Goal: Find specific page/section: Find specific page/section

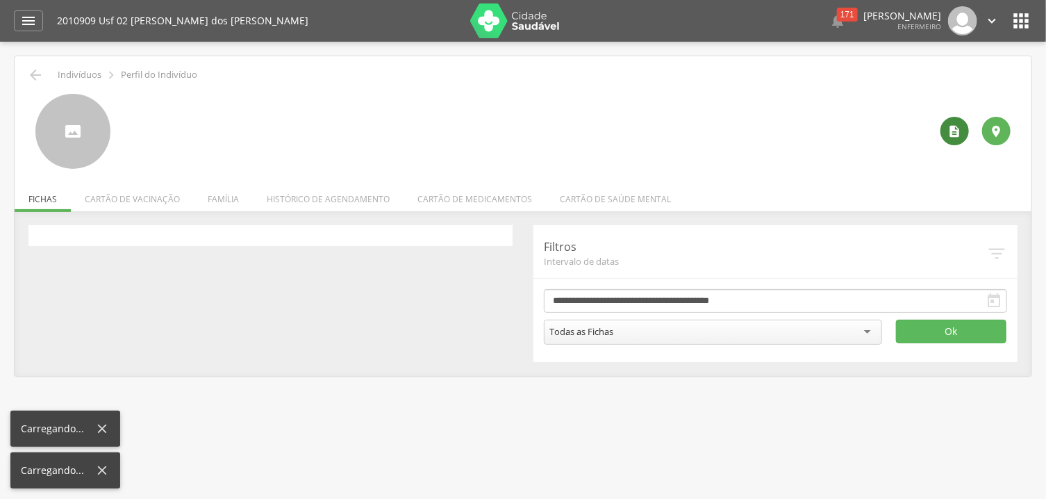
click at [958, 133] on icon "" at bounding box center [955, 131] width 14 height 14
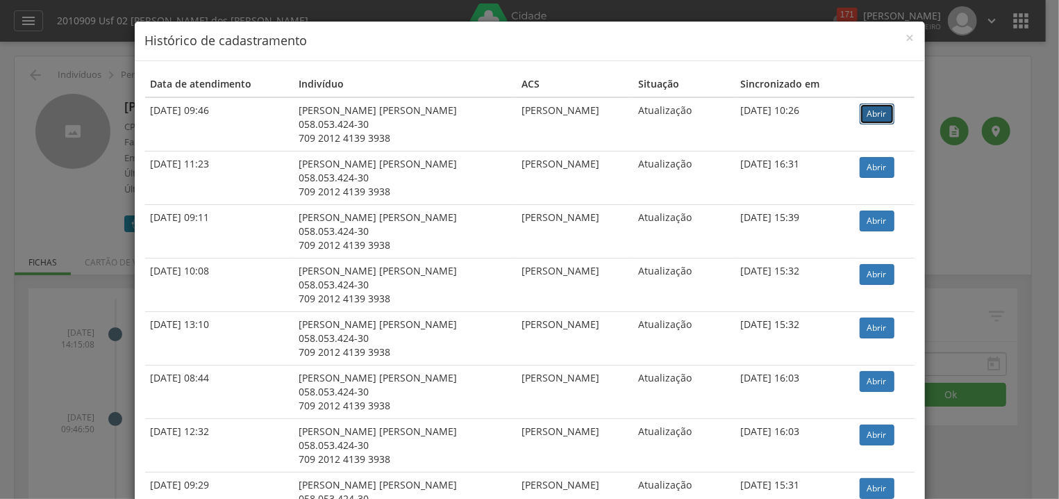
click at [860, 117] on link "Abrir" at bounding box center [877, 113] width 35 height 21
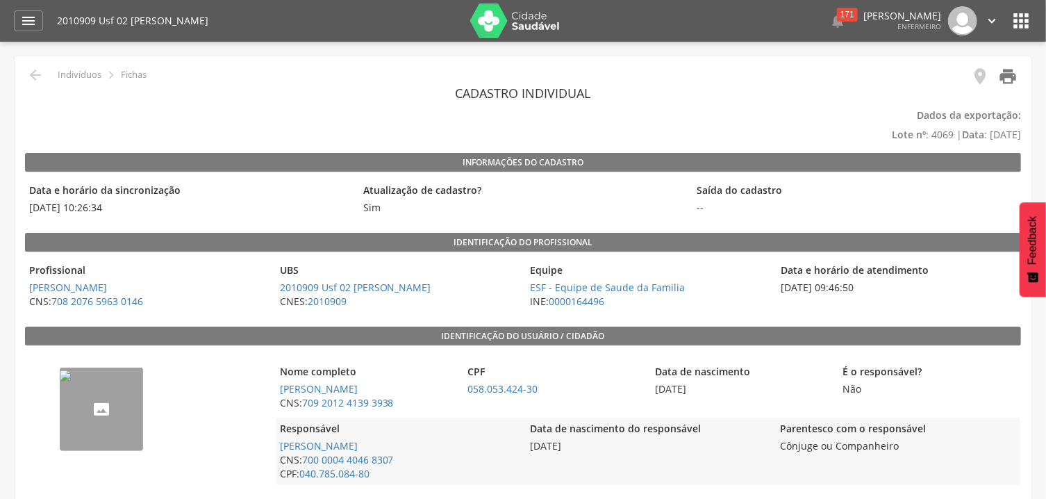
click at [1004, 74] on icon "" at bounding box center [1007, 76] width 19 height 19
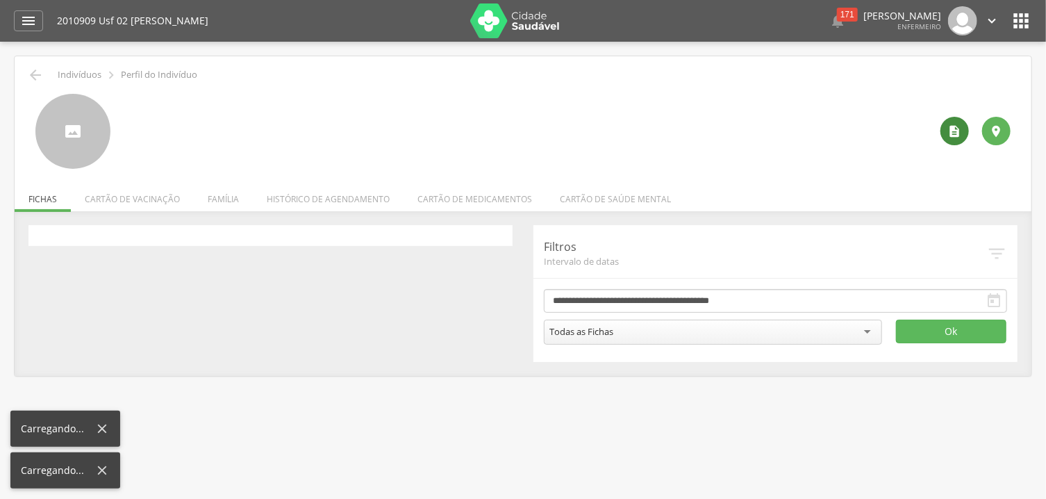
click at [956, 129] on icon "" at bounding box center [955, 131] width 14 height 14
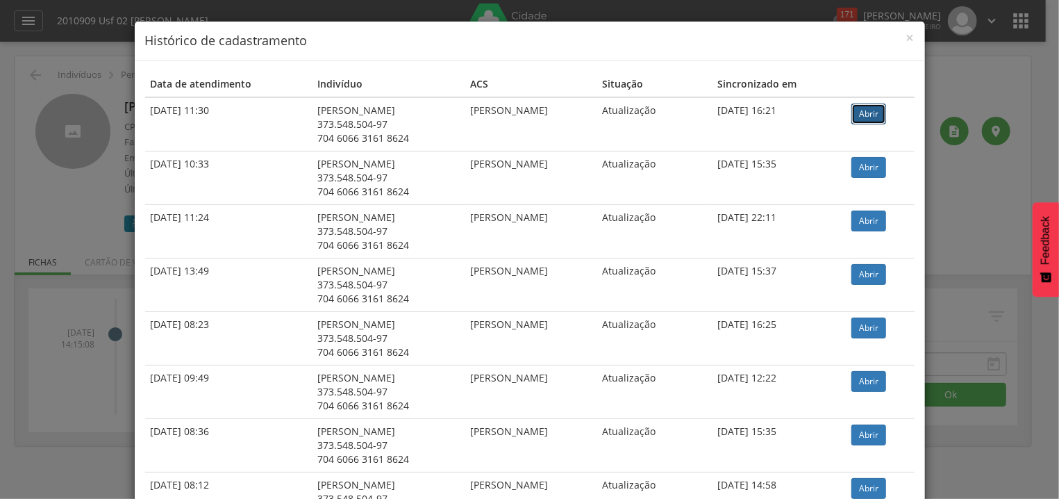
click at [862, 106] on link "Abrir" at bounding box center [869, 113] width 35 height 21
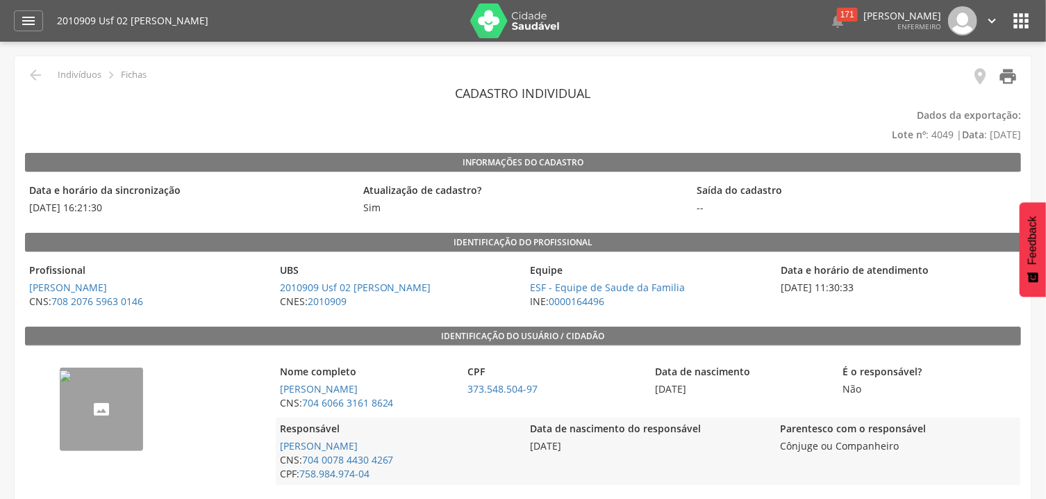
click at [1006, 76] on icon "" at bounding box center [1007, 76] width 19 height 19
